Goal: Information Seeking & Learning: Learn about a topic

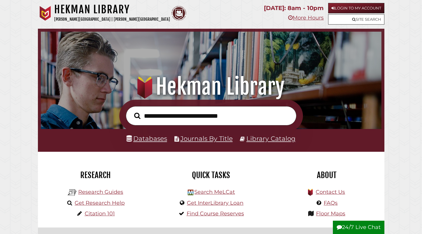
scroll to position [113, 338]
click at [104, 191] on link "Research Guides" at bounding box center [100, 192] width 45 height 7
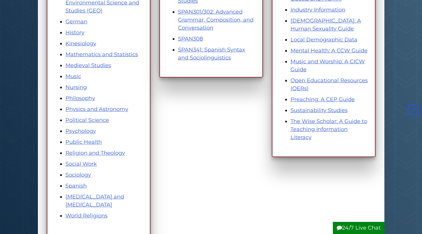
scroll to position [307, 0]
click at [114, 152] on link "Religion and Theology" at bounding box center [95, 153] width 60 height 7
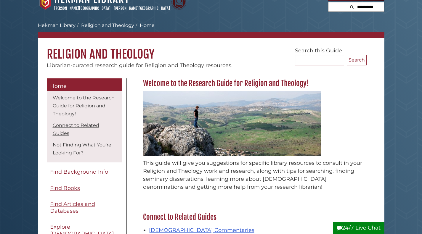
scroll to position [11, 0]
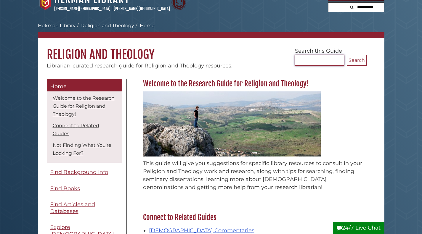
click at [321, 56] on input "Search..." at bounding box center [319, 60] width 49 height 11
type input "**********"
click at [347, 55] on button "Search" at bounding box center [357, 60] width 20 height 11
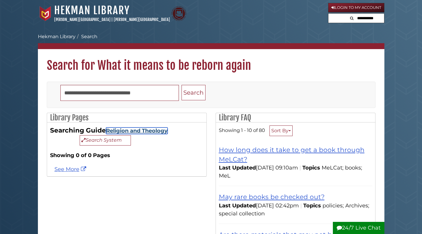
click at [137, 131] on link "Religion and Theology" at bounding box center [137, 131] width 62 height 7
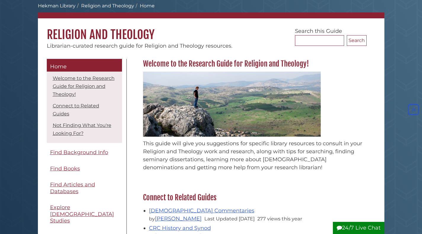
scroll to position [28, 0]
